Goal: Navigation & Orientation: Find specific page/section

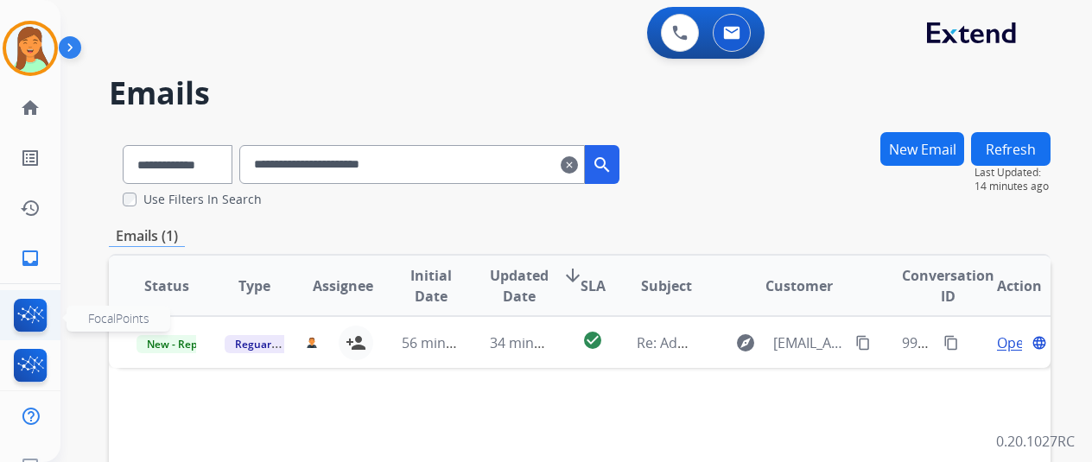
click at [22, 319] on img at bounding box center [30, 319] width 41 height 40
click at [29, 374] on img at bounding box center [30, 369] width 41 height 40
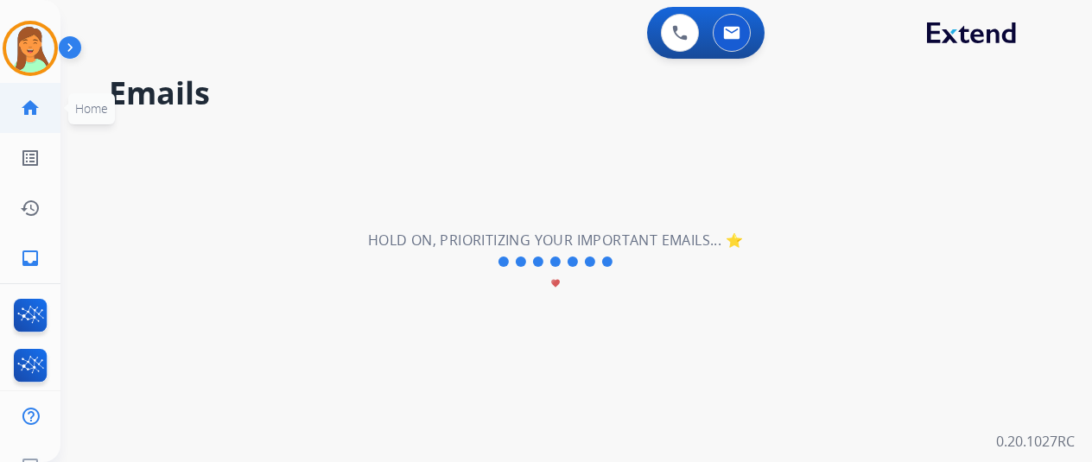
click at [35, 111] on mat-icon "home" at bounding box center [30, 108] width 21 height 21
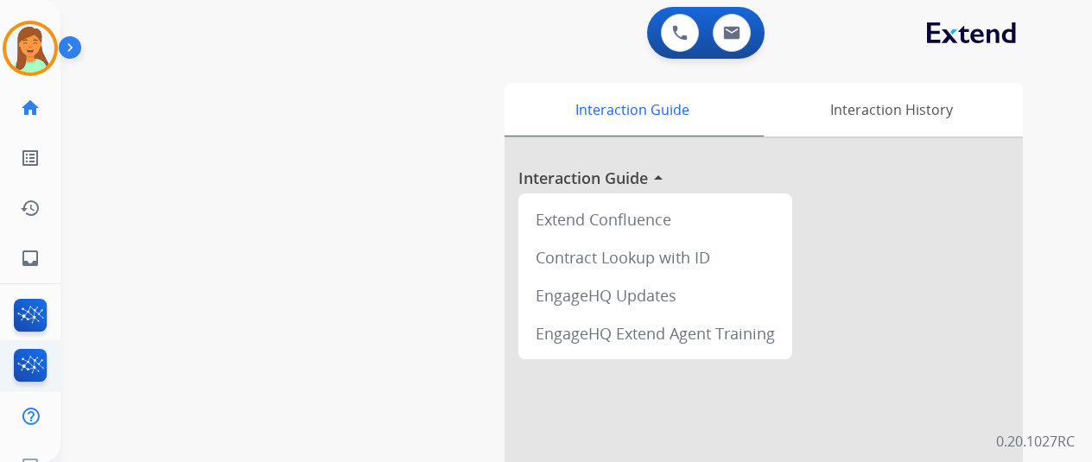
scroll to position [306, 0]
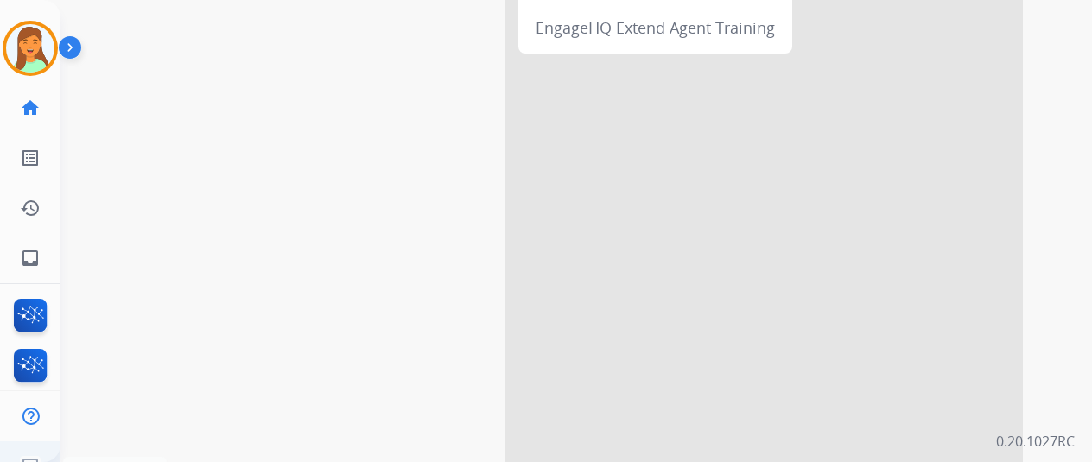
click at [35, 458] on img at bounding box center [30, 466] width 31 height 33
